Goal: Transaction & Acquisition: Download file/media

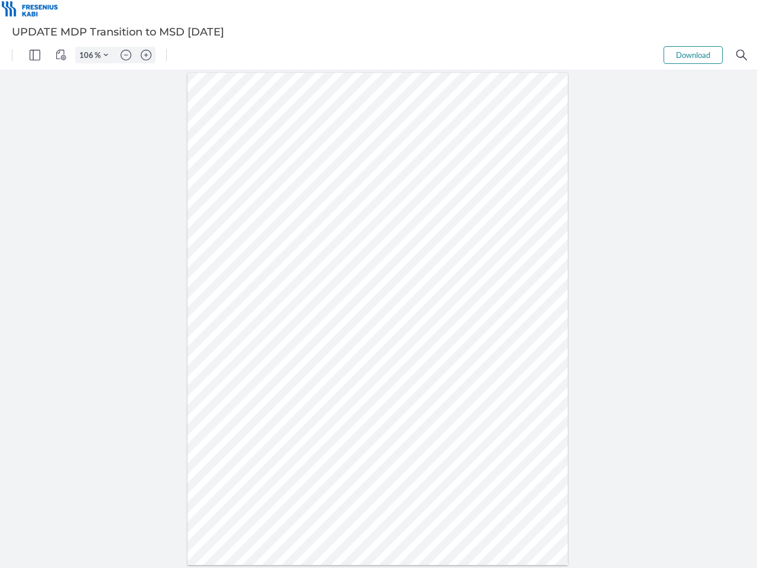
click at [35, 55] on img "Panel" at bounding box center [35, 55] width 11 height 11
click at [61, 55] on img "View Controls" at bounding box center [61, 55] width 11 height 11
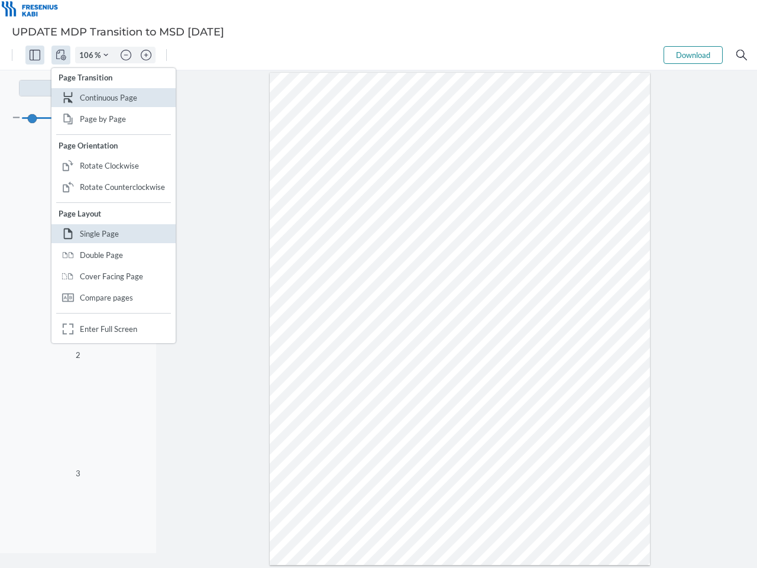
click at [88, 55] on input "106" at bounding box center [85, 55] width 19 height 11
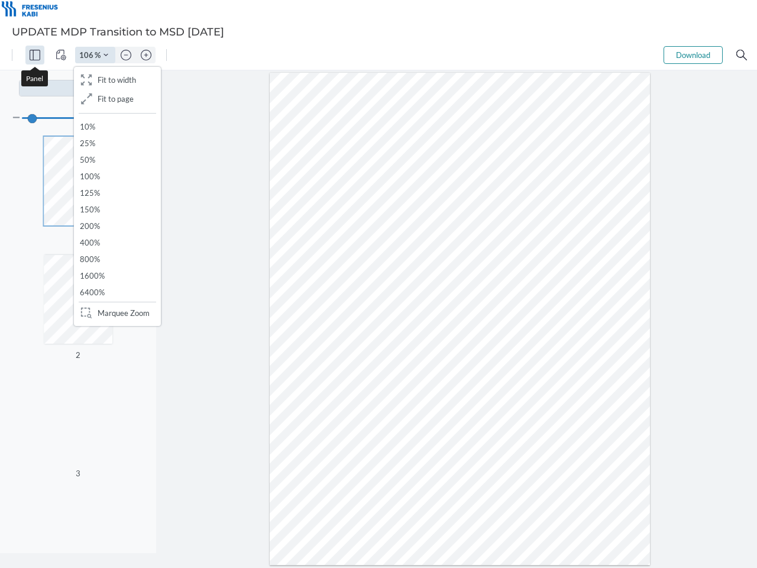
click at [106, 55] on img "Zoom Controls" at bounding box center [106, 55] width 5 height 5
click at [126, 55] on img "Zoom out" at bounding box center [126, 55] width 11 height 11
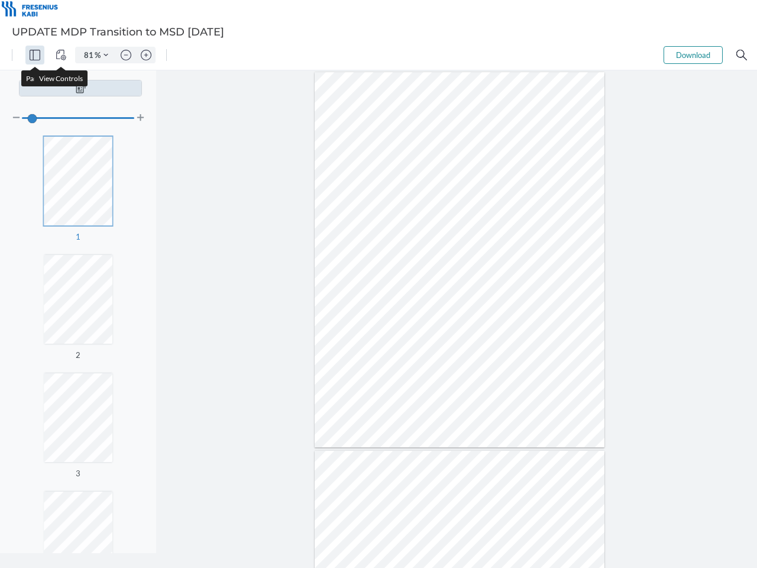
click at [146, 55] on img "Zoom in" at bounding box center [146, 55] width 11 height 11
type input "106"
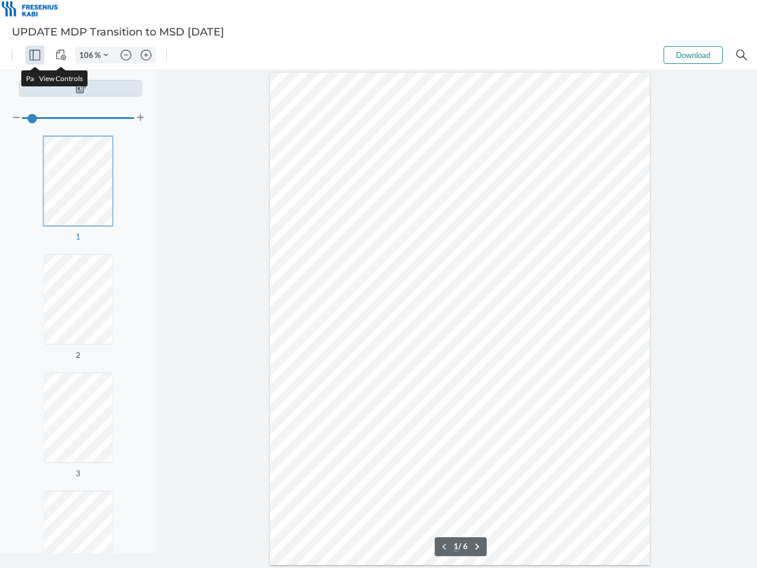
click at [693, 55] on button "Download" at bounding box center [693, 55] width 59 height 18
